Goal: Information Seeking & Learning: Understand process/instructions

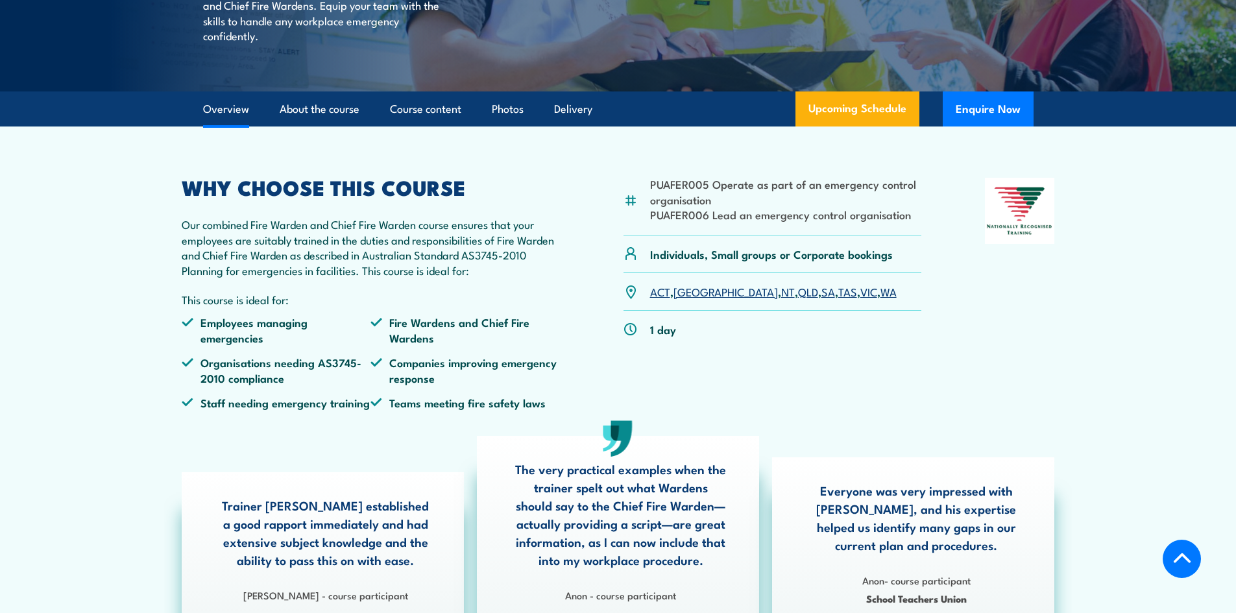
scroll to position [324, 0]
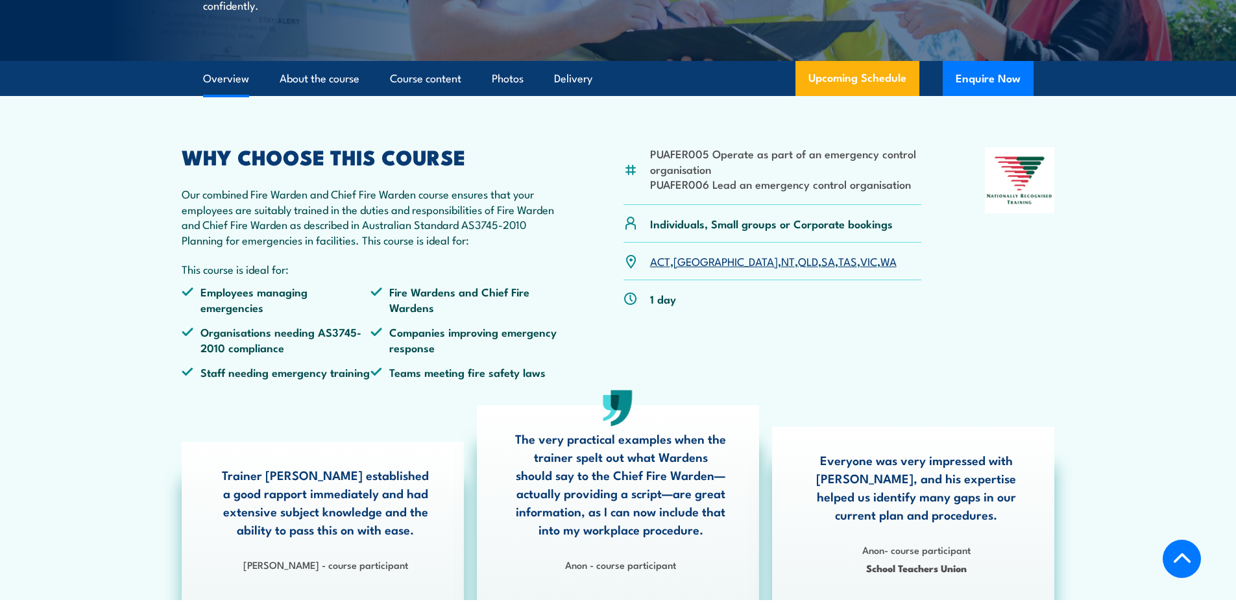
click at [881, 269] on link "WA" at bounding box center [889, 261] width 16 height 16
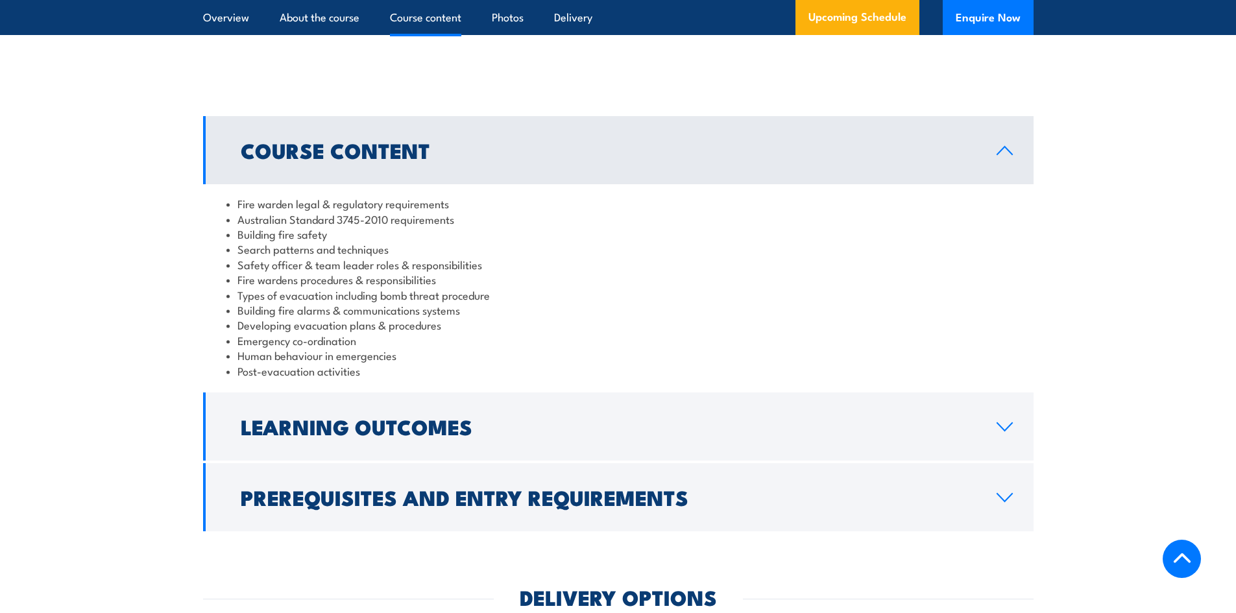
scroll to position [1260, 0]
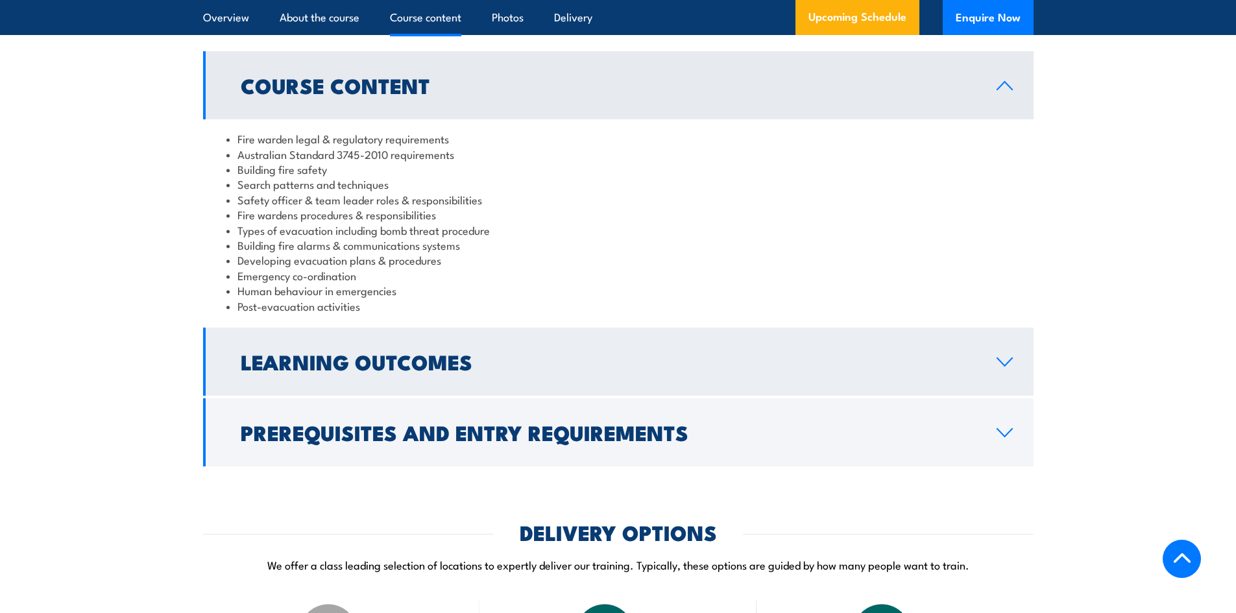
click at [443, 371] on h2 "Learning Outcomes" at bounding box center [608, 361] width 735 height 18
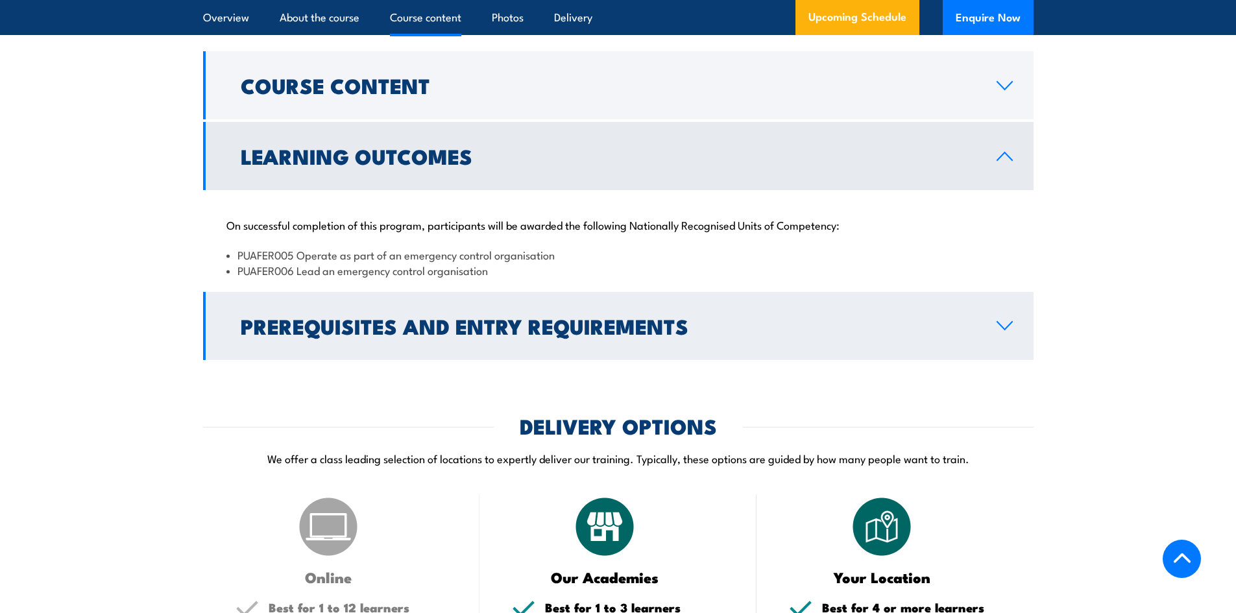
click at [522, 335] on h2 "Prerequisites and Entry Requirements" at bounding box center [608, 326] width 735 height 18
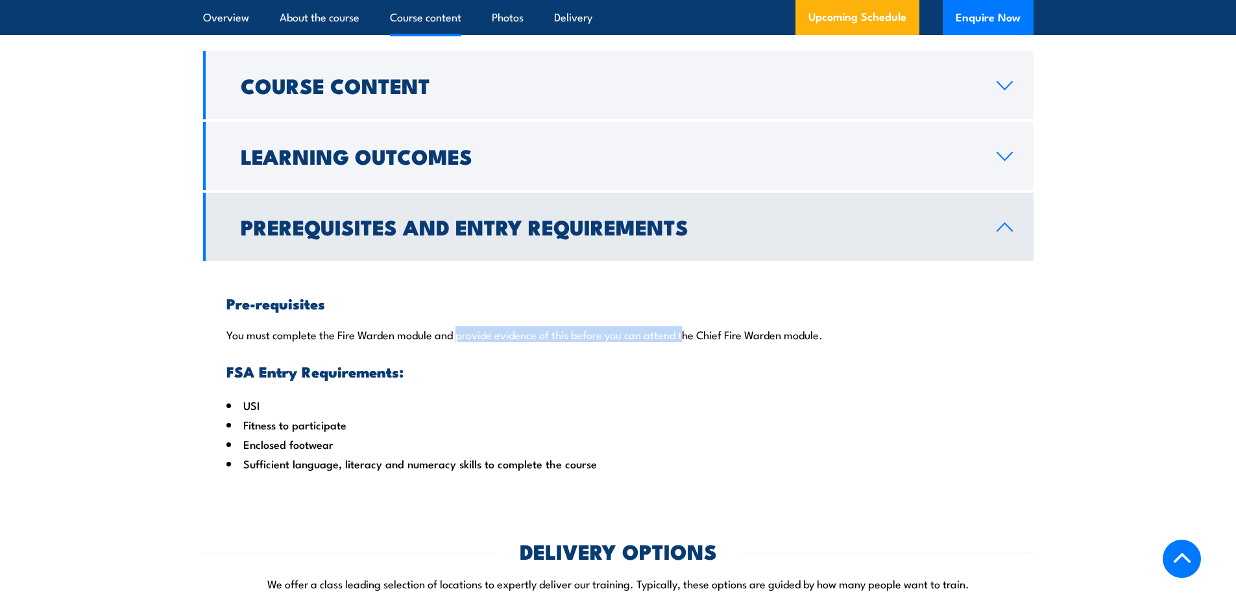
drag, startPoint x: 457, startPoint y: 350, endPoint x: 687, endPoint y: 345, distance: 229.1
click at [687, 341] on p "You must complete the Fire Warden module and provide evidence of this before yo…" at bounding box center [618, 334] width 784 height 13
click at [489, 329] on div "Pre-requisites You must complete the Fire Warden module and provide evidence of…" at bounding box center [618, 373] width 831 height 225
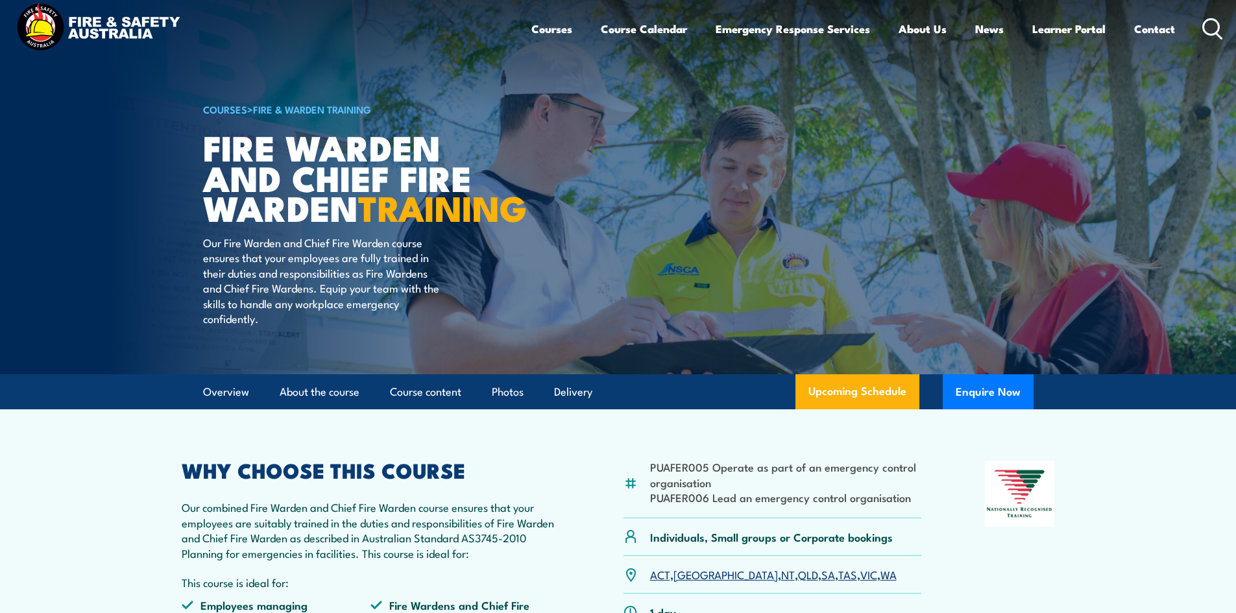
scroll to position [0, 0]
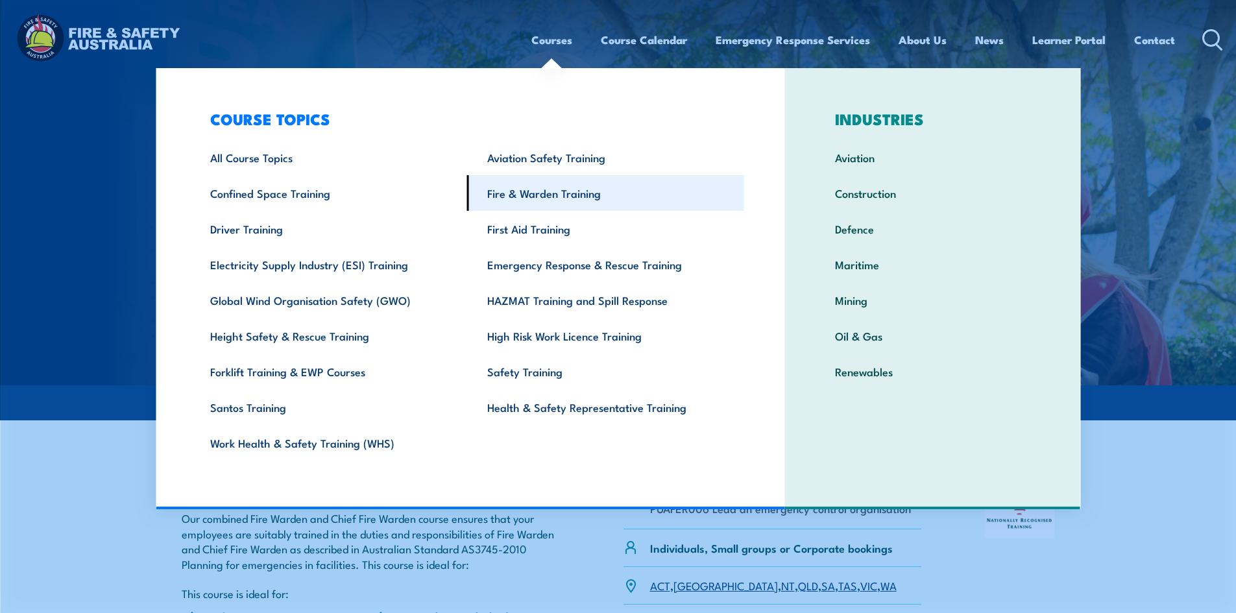
click at [503, 197] on link "Fire & Warden Training" at bounding box center [605, 193] width 277 height 36
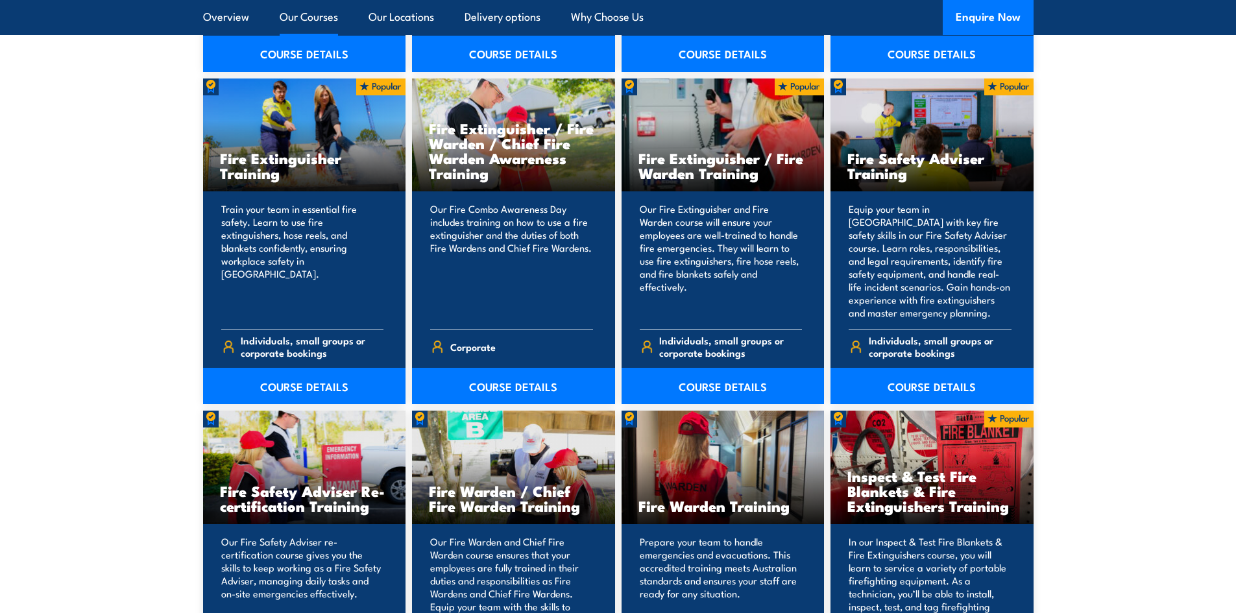
scroll to position [1363, 0]
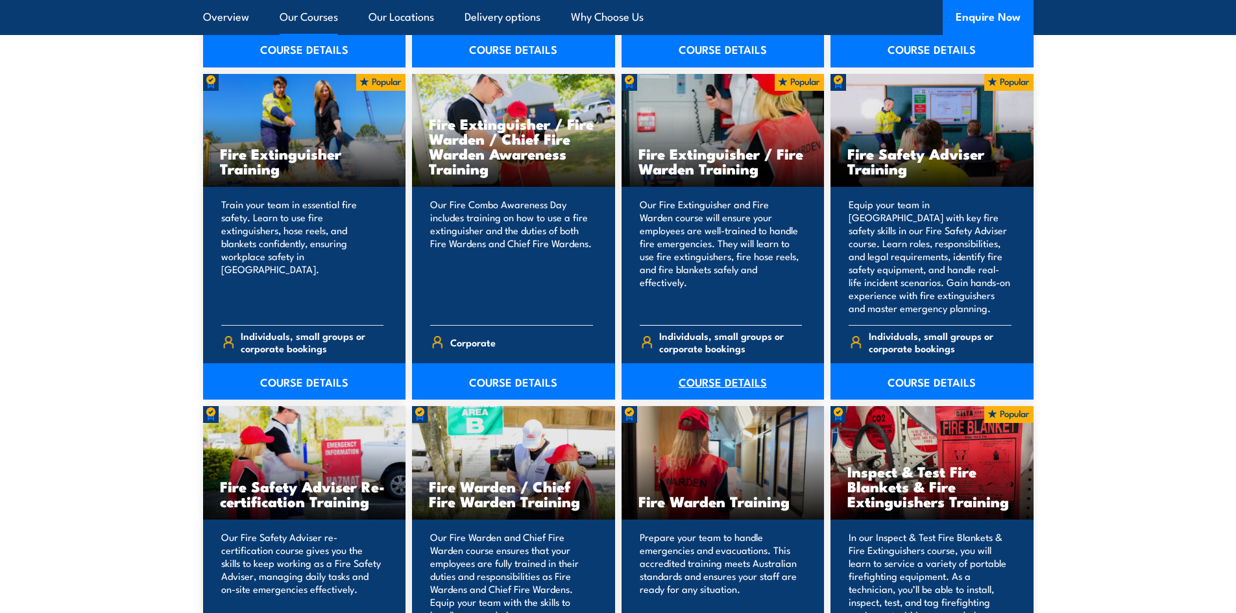
click at [722, 385] on link "COURSE DETAILS" at bounding box center [723, 381] width 203 height 36
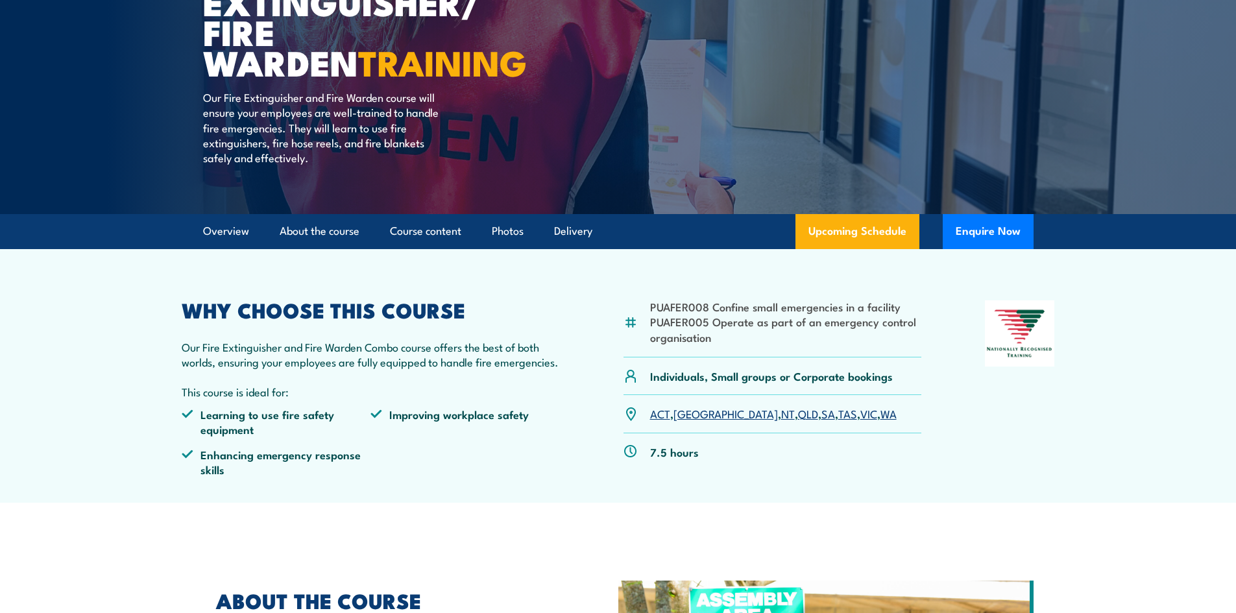
scroll to position [195, 0]
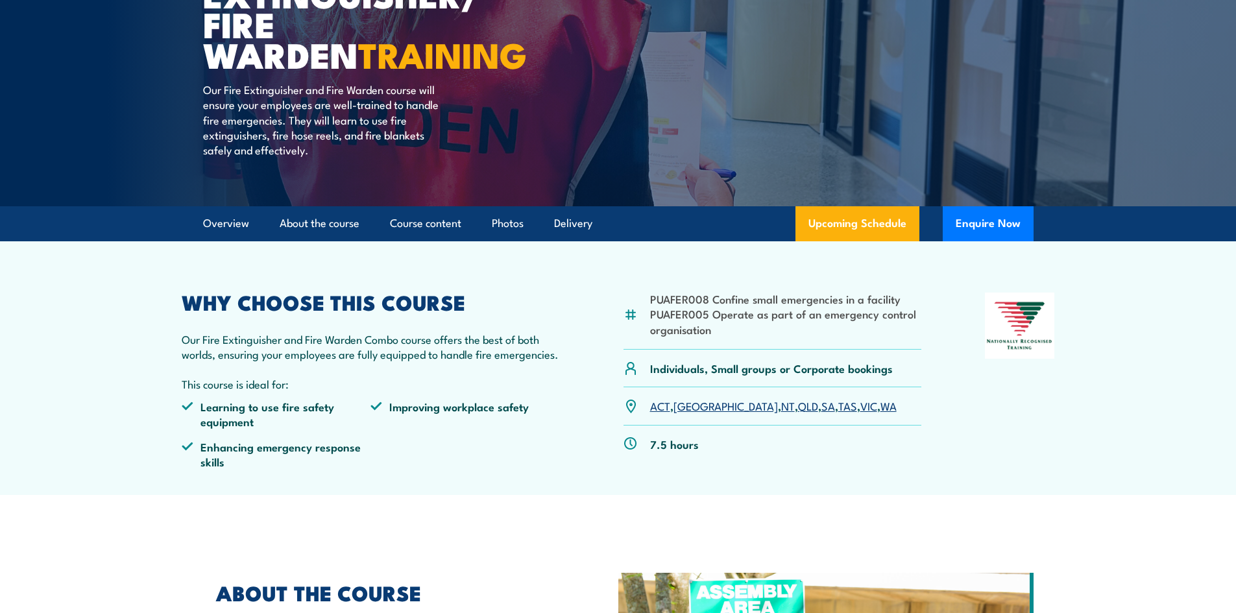
click at [881, 409] on link "WA" at bounding box center [889, 406] width 16 height 16
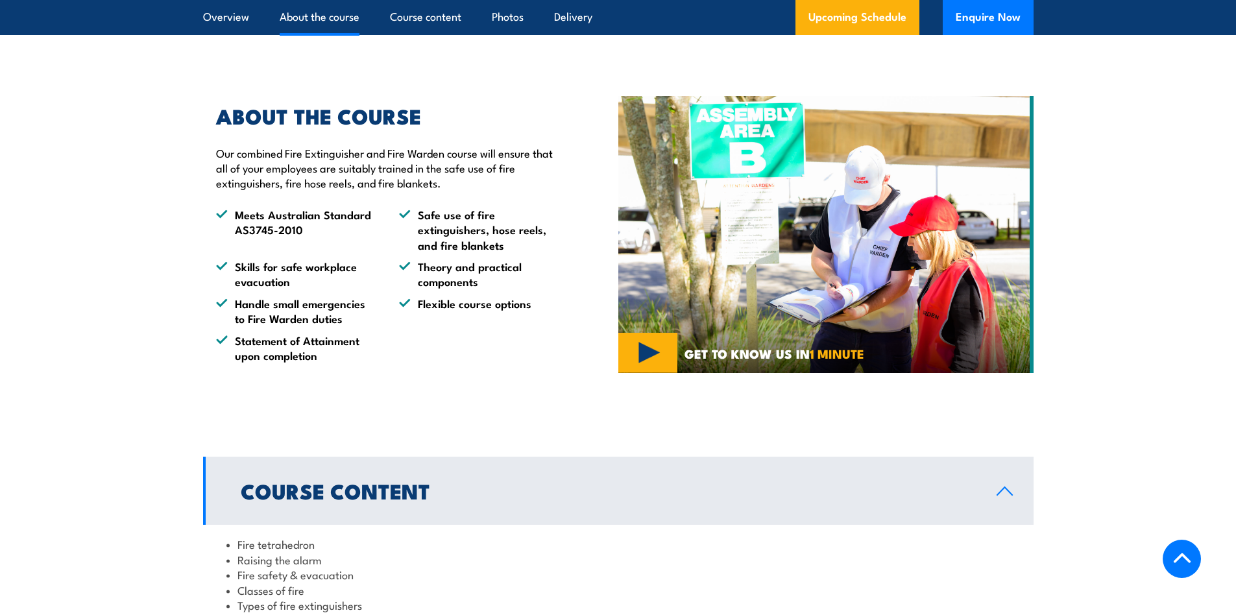
scroll to position [649, 0]
